Goal: Information Seeking & Learning: Find specific fact

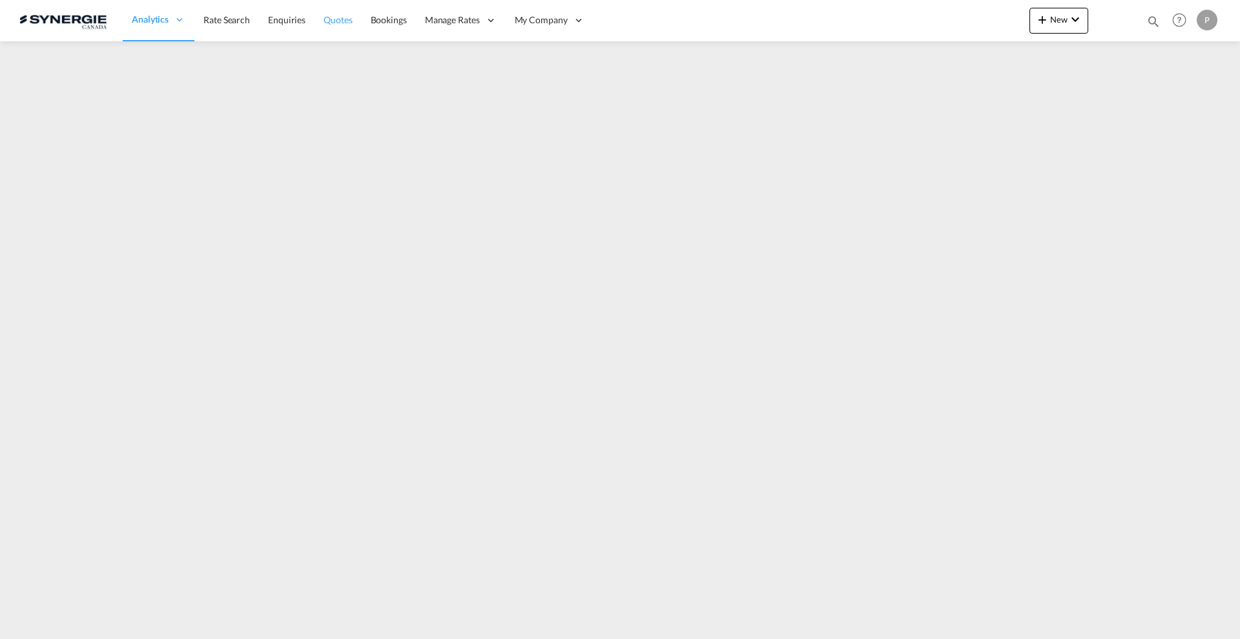
click at [331, 22] on span "Quotes" at bounding box center [338, 19] width 28 height 11
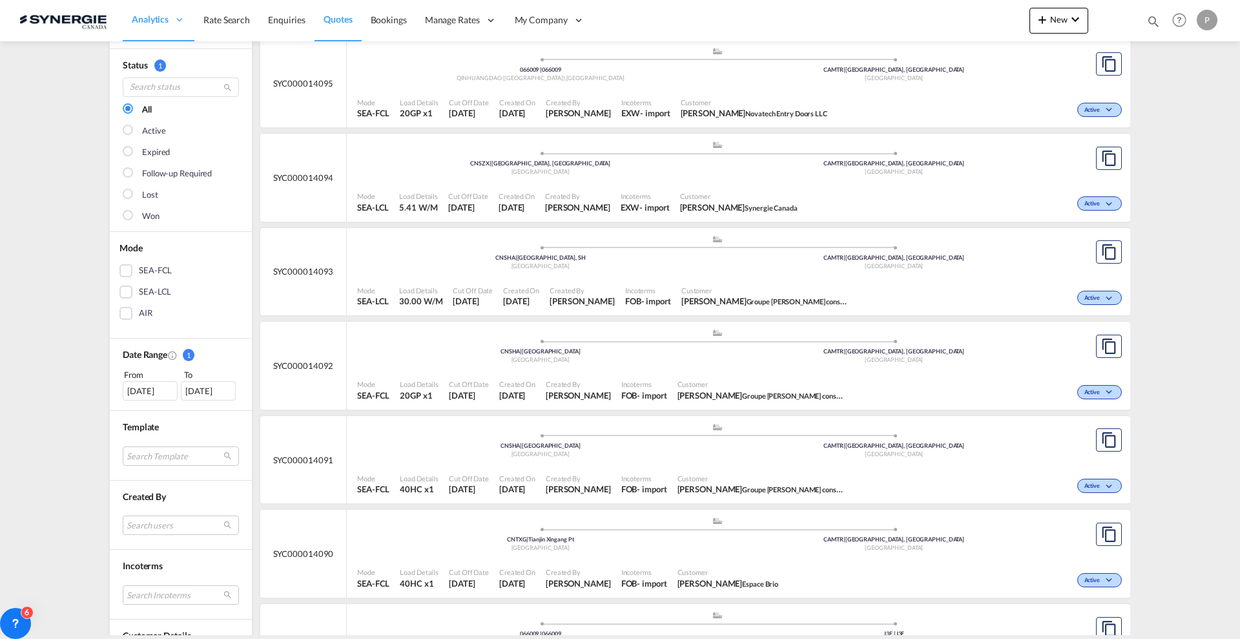
scroll to position [161, 0]
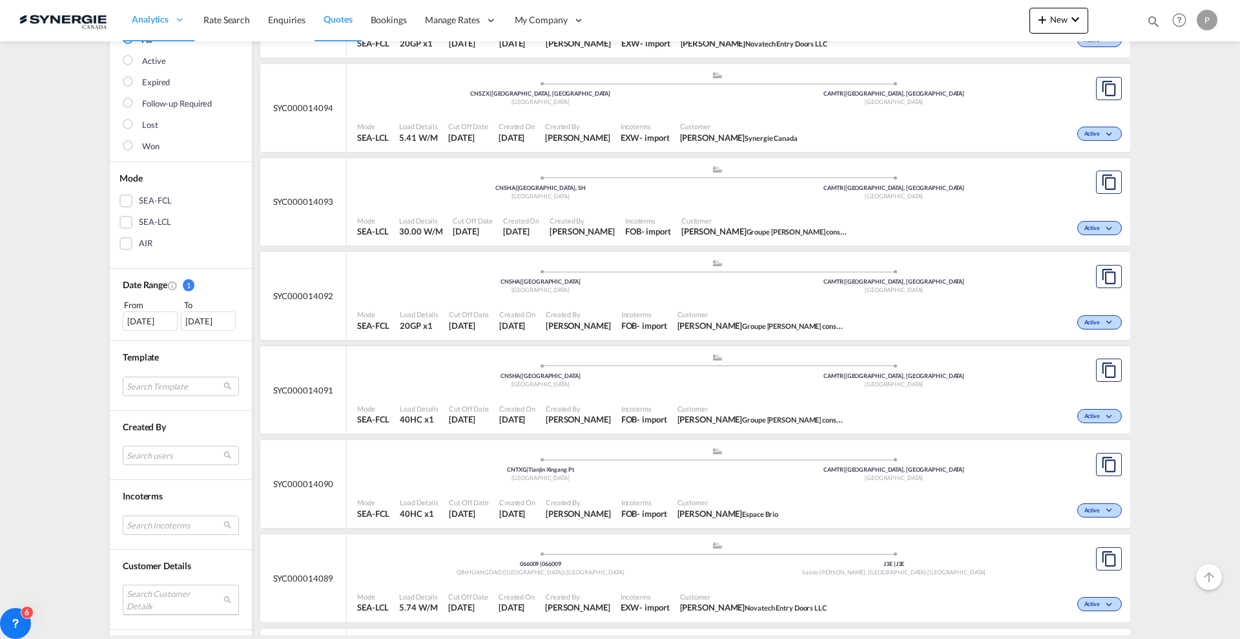
click at [180, 590] on md-select "Search Customer Details user name user arturo ZAMBRANO arturo.zambrano@industra…" at bounding box center [181, 600] width 116 height 30
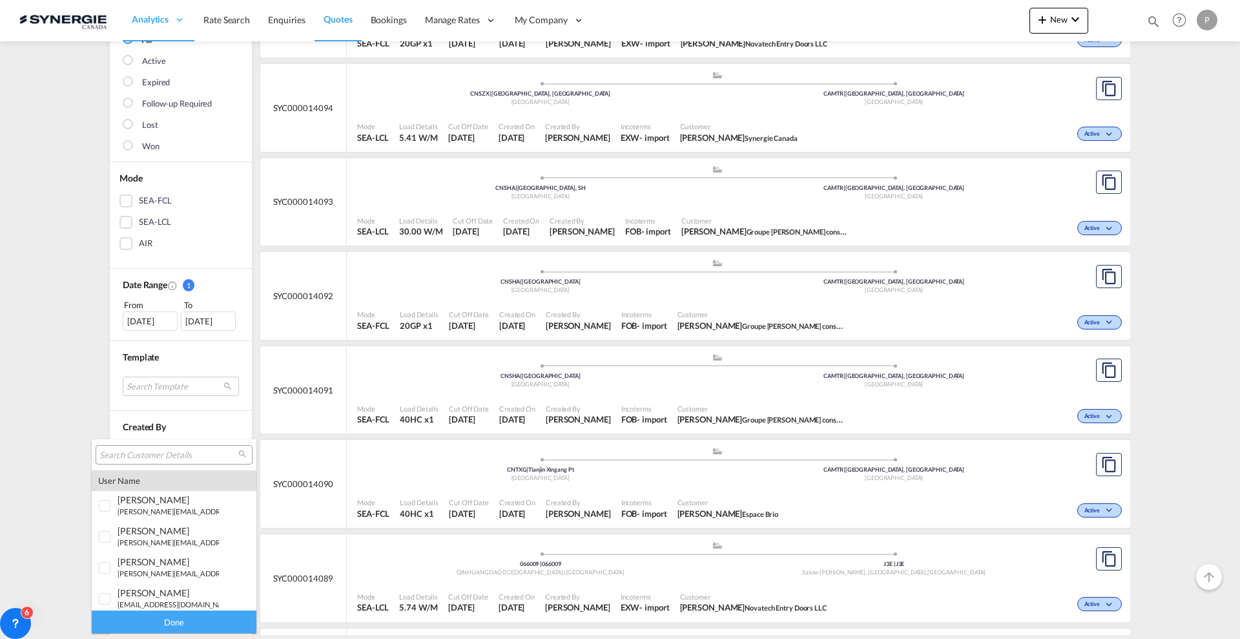
click at [176, 459] on input "search" at bounding box center [168, 456] width 139 height 12
paste input "marilyn@rabel.ca"
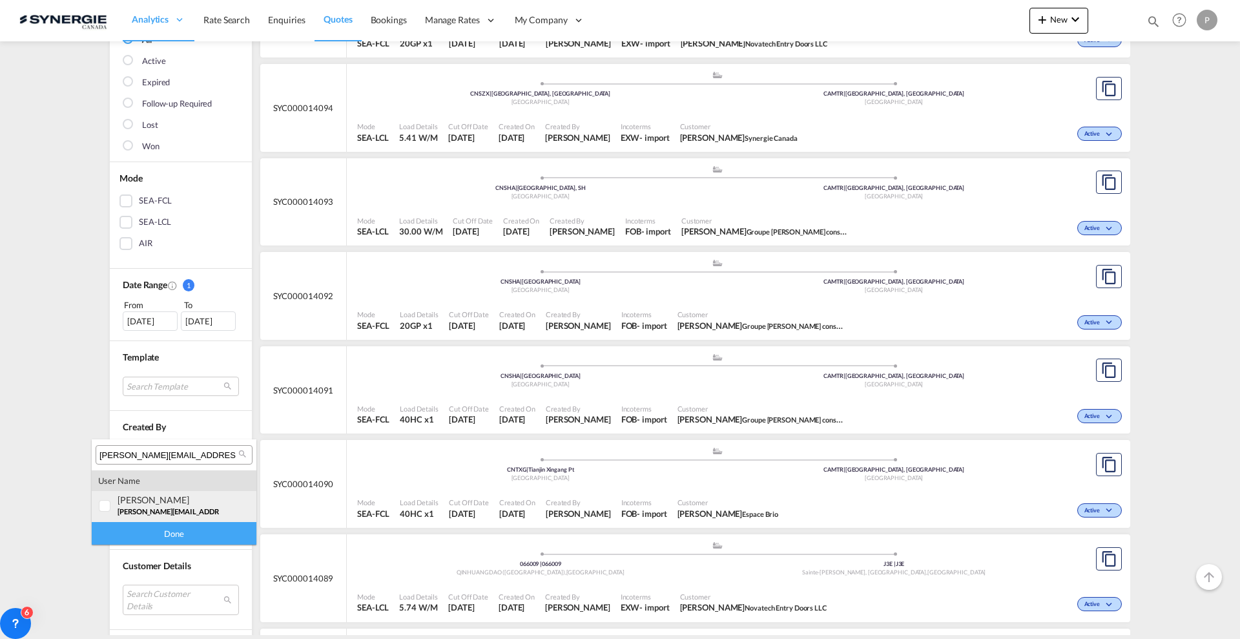
type input "marilyn@rabel.ca"
click at [347, 511] on small "| quincaillerie rabel inc" at bounding box center [403, 511] width 112 height 8
click at [182, 530] on div "Done" at bounding box center [174, 533] width 165 height 23
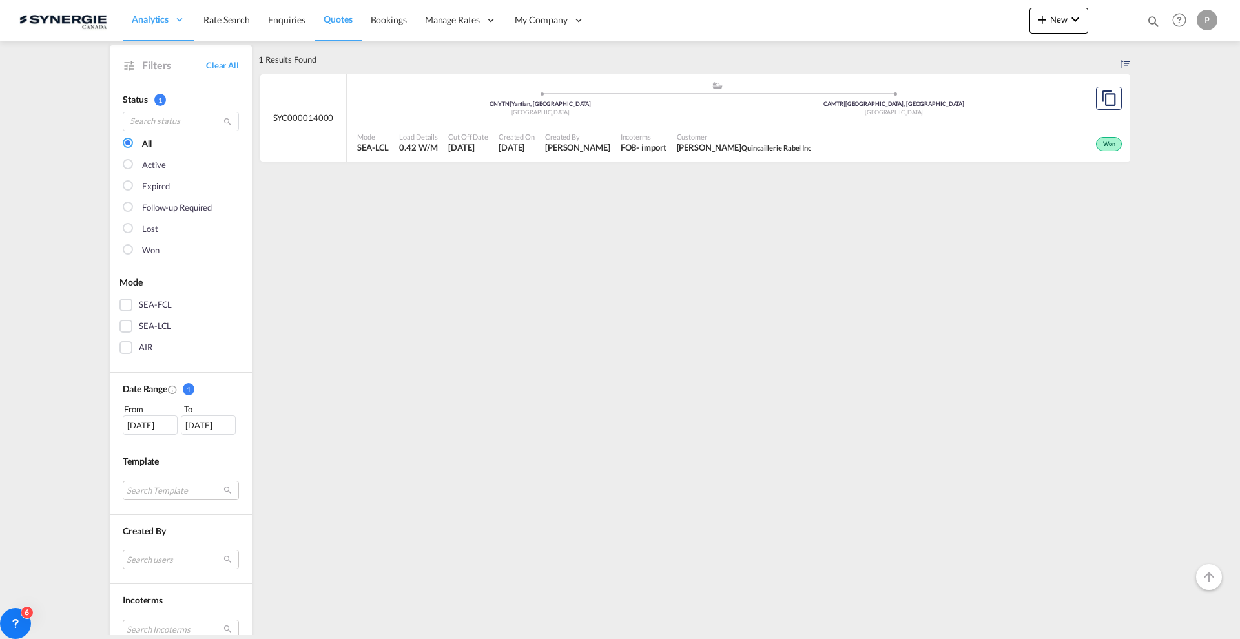
scroll to position [81, 0]
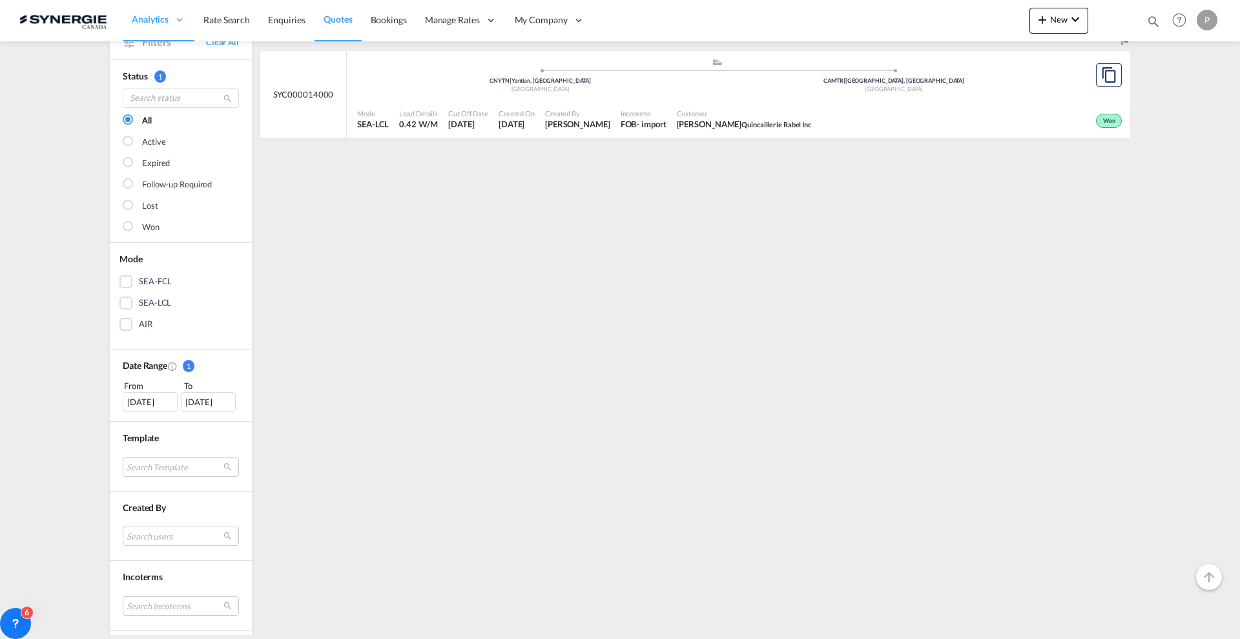
click at [154, 404] on div "16 Jul 2025" at bounding box center [150, 401] width 55 height 19
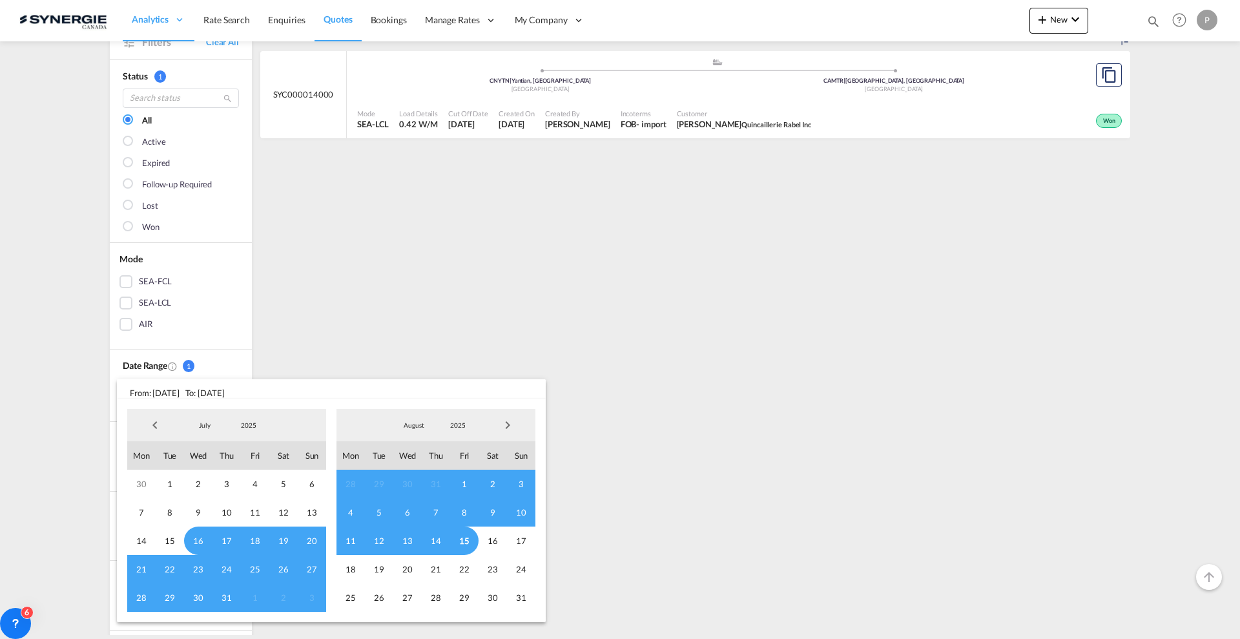
click at [155, 417] on span "Previous Month" at bounding box center [155, 425] width 26 height 26
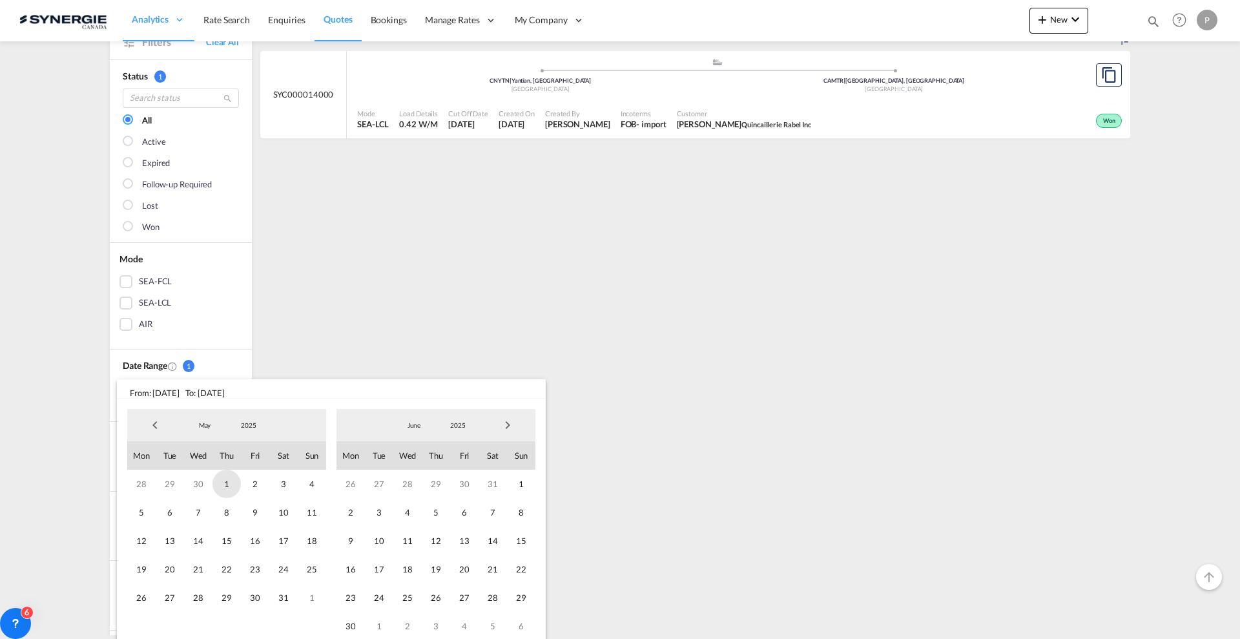
click at [227, 488] on span "1" at bounding box center [227, 484] width 28 height 28
click at [503, 428] on span "Next Month" at bounding box center [508, 425] width 26 height 26
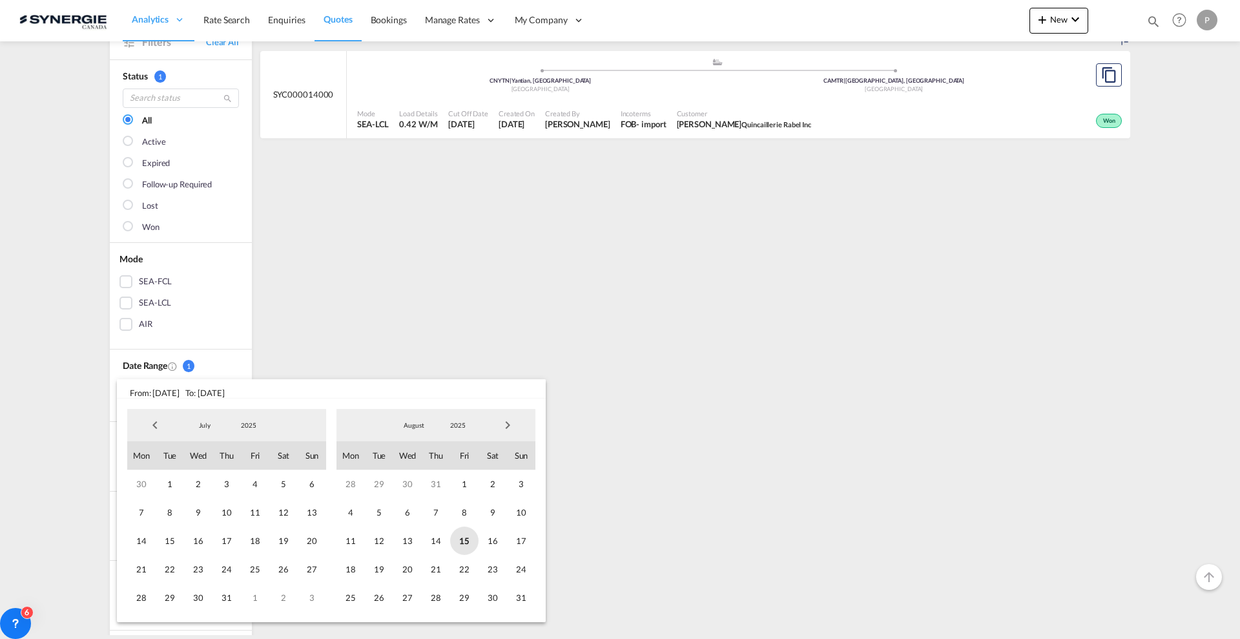
click at [474, 539] on span "15" at bounding box center [464, 540] width 28 height 28
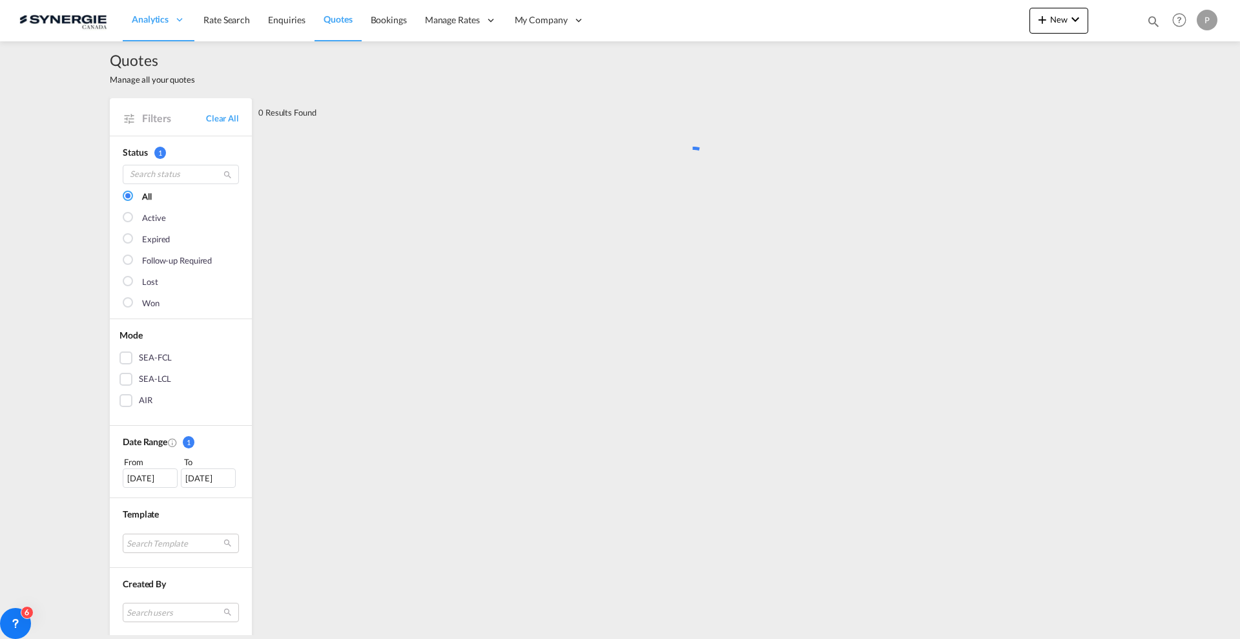
scroll to position [0, 0]
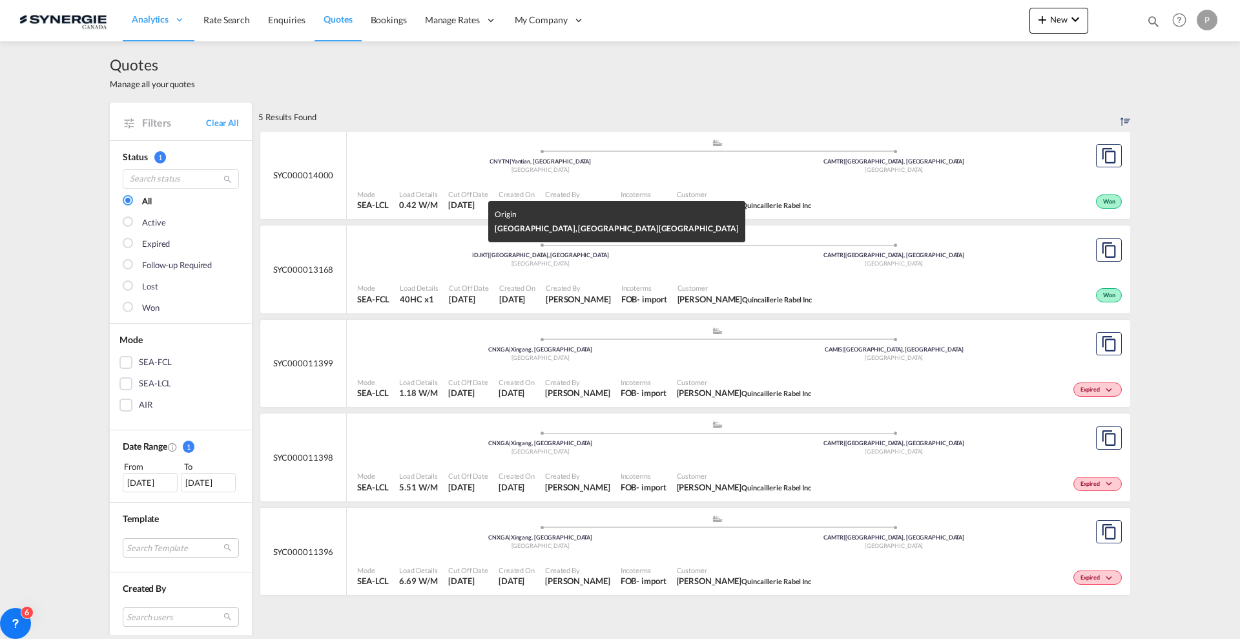
click at [579, 261] on div "Indonesia" at bounding box center [541, 264] width 354 height 8
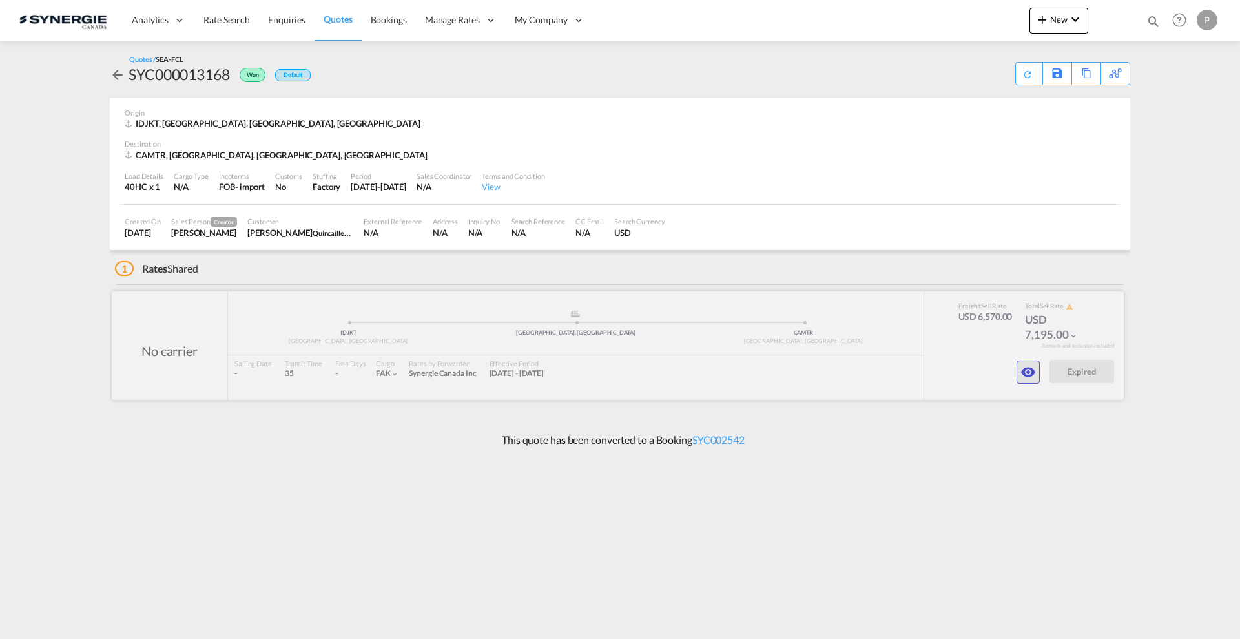
click at [1032, 370] on md-icon "icon-eye" at bounding box center [1029, 372] width 16 height 16
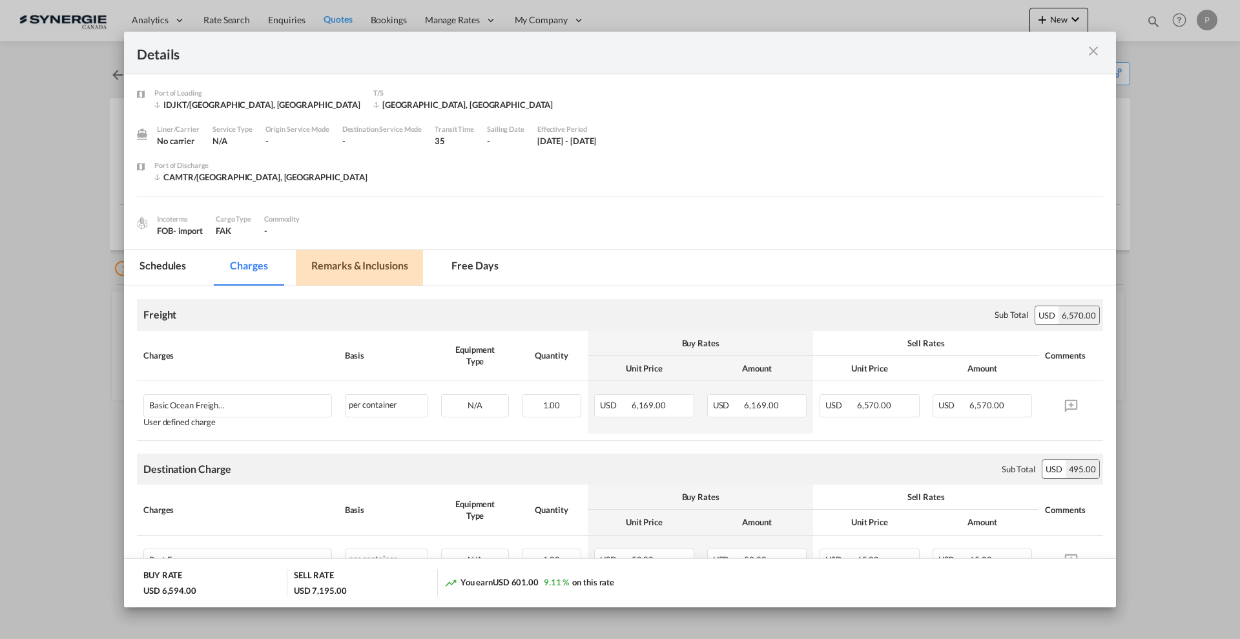
click at [380, 259] on md-tab-item "Remarks & Inclusions" at bounding box center [359, 268] width 127 height 36
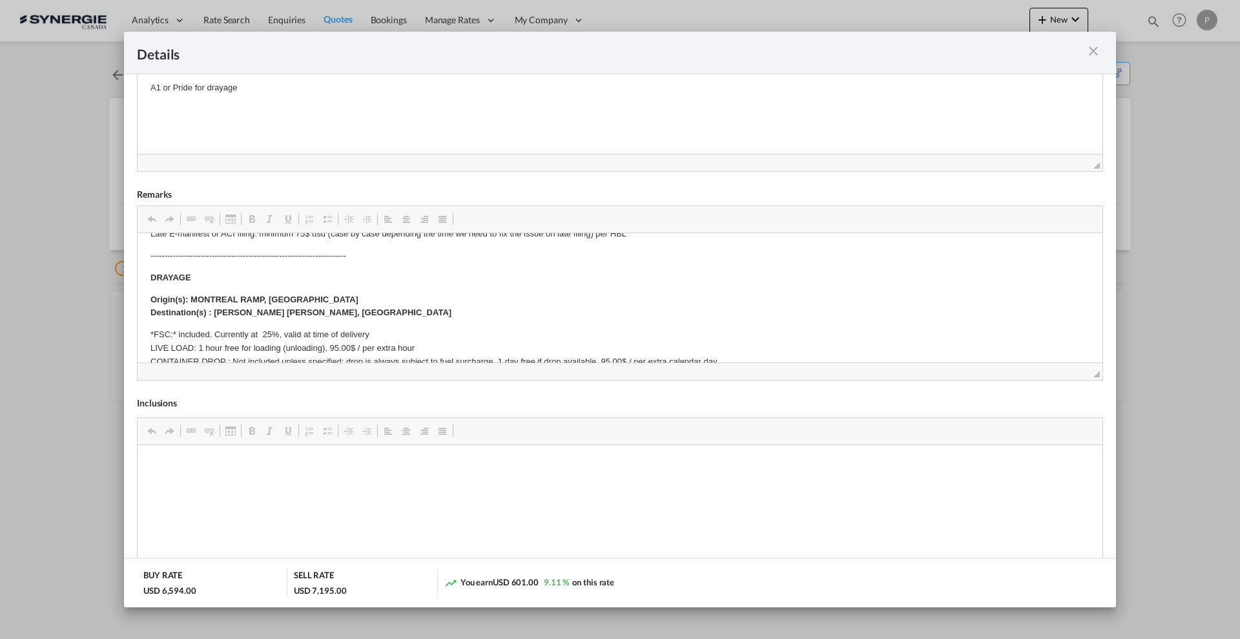
scroll to position [81, 0]
drag, startPoint x: 400, startPoint y: 313, endPoint x: 271, endPoint y: 305, distance: 129.4
drag, startPoint x: 413, startPoint y: 311, endPoint x: 275, endPoint y: 523, distance: 253.3
click at [138, 290] on html "E Manifest (ACI): Applicable if Synergie is responsible to submit Per E-manifes…" at bounding box center [620, 436] width 965 height 568
copy strong "Origin(s): MONTREAL RAMP, [GEOGRAPHIC_DATA] Destination(s) : [PERSON_NAME] [PER…"
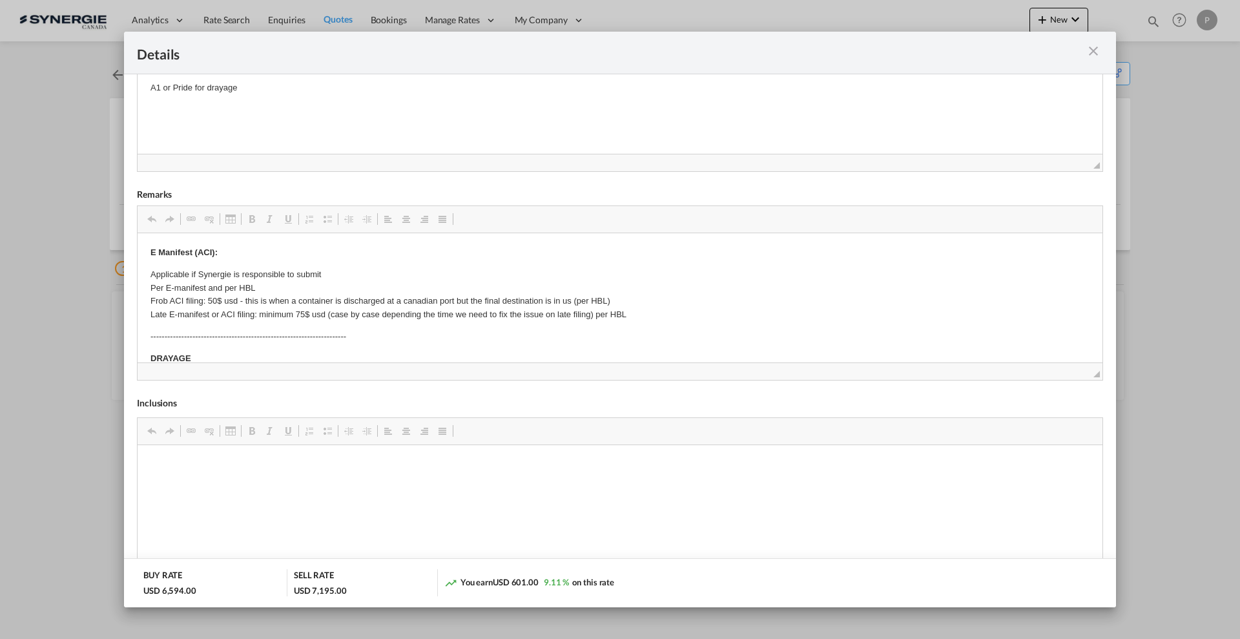
scroll to position [0, 0]
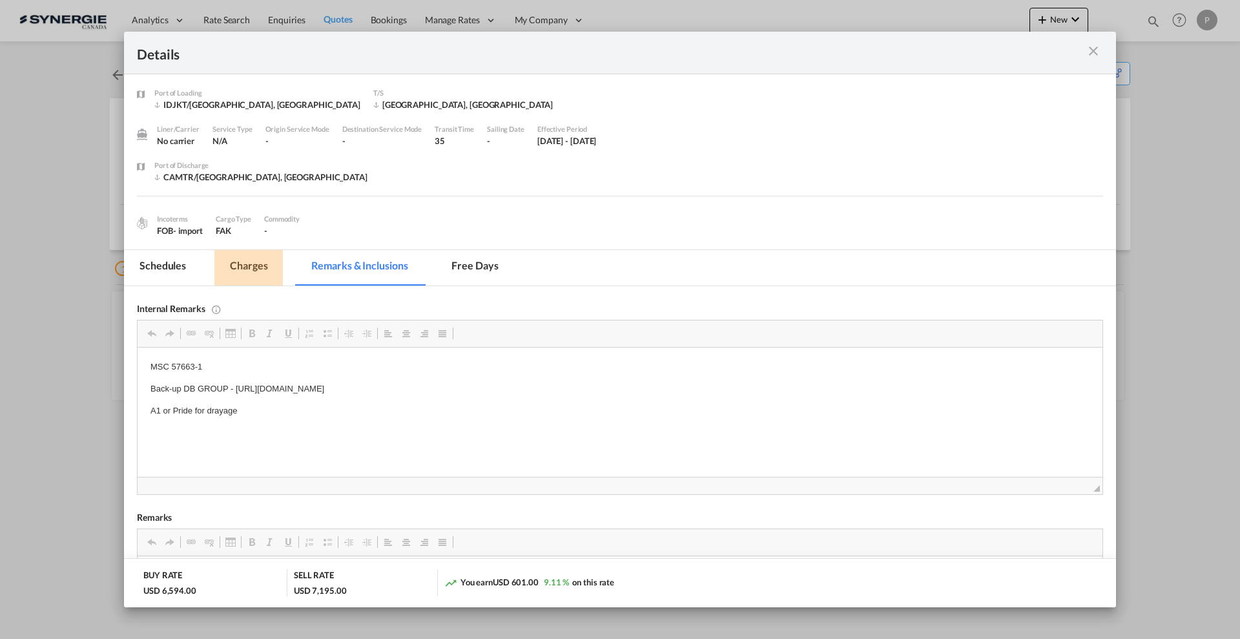
click at [275, 257] on md-tab-item "Charges" at bounding box center [248, 268] width 68 height 36
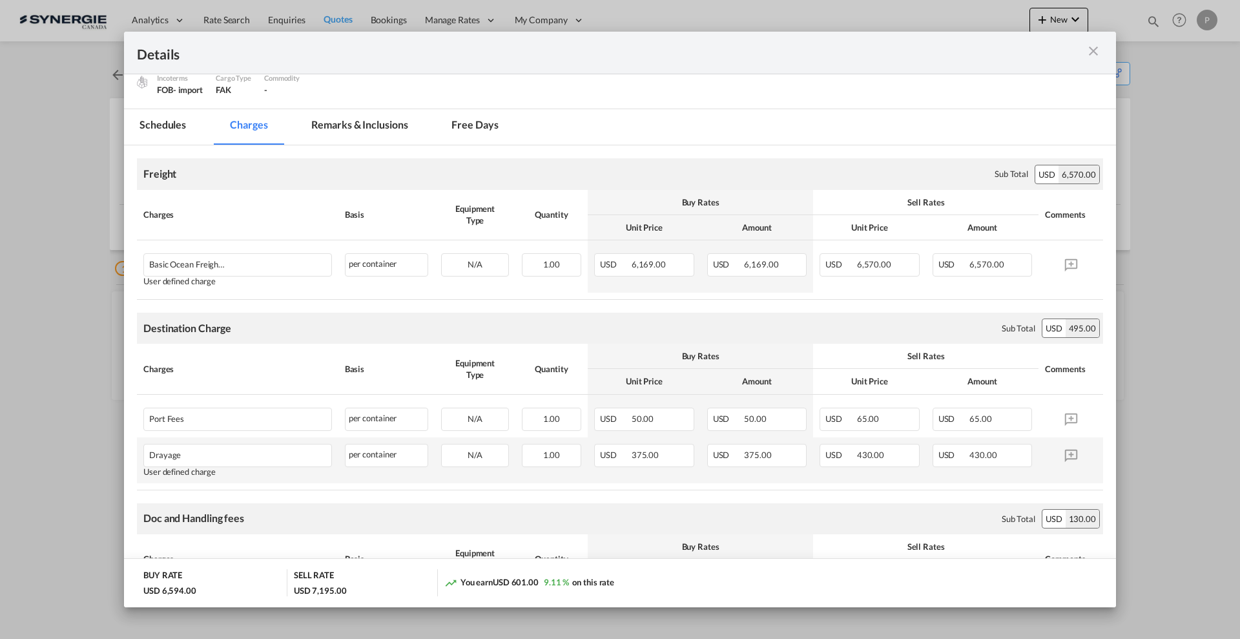
scroll to position [161, 0]
